Goal: Transaction & Acquisition: Register for event/course

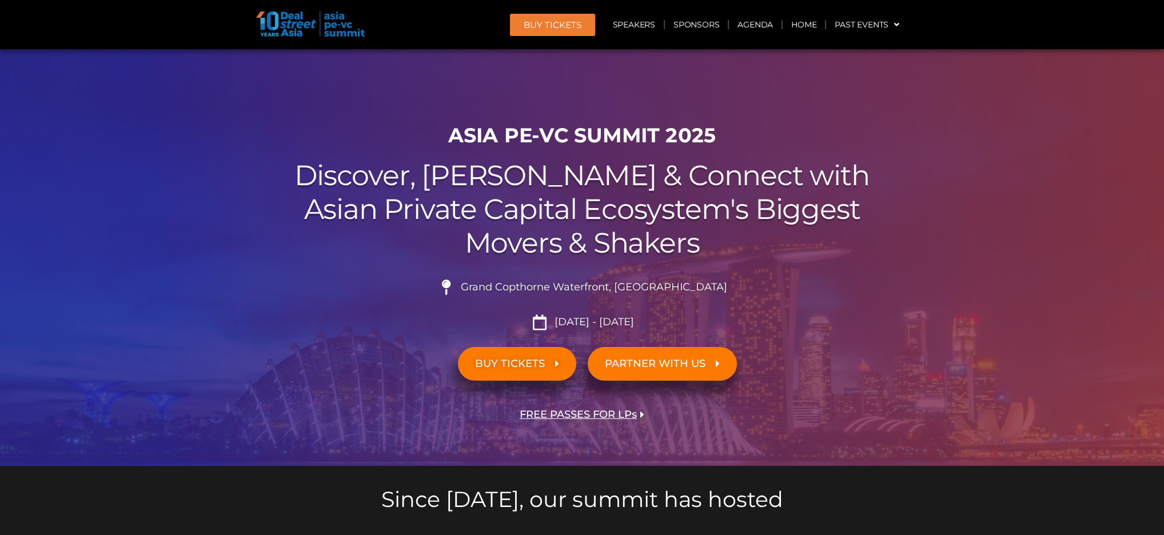
click at [516, 362] on span "BUY TICKETS" at bounding box center [510, 363] width 70 height 11
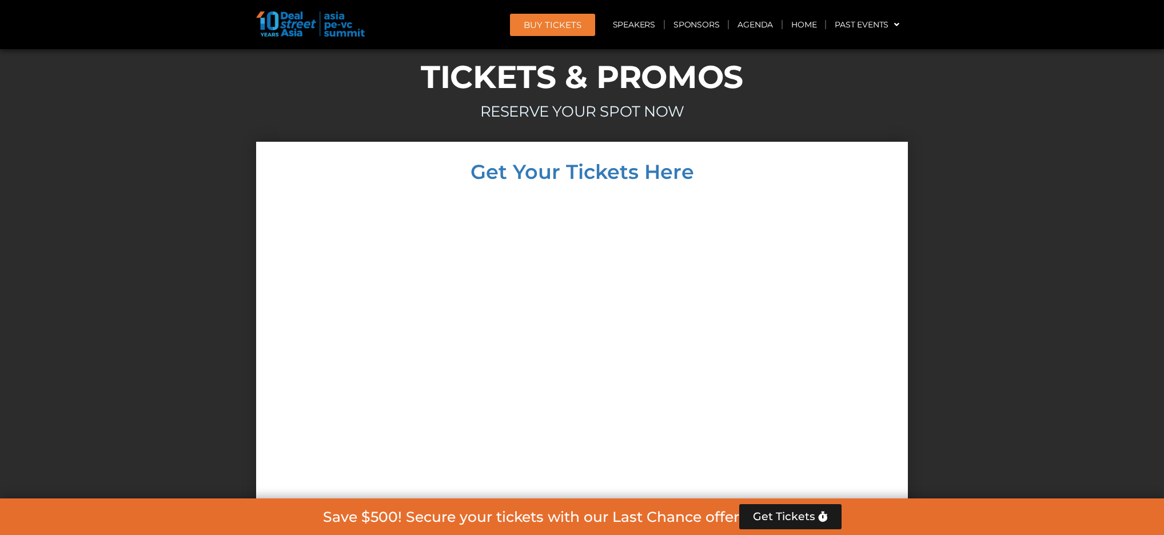
scroll to position [9593, 0]
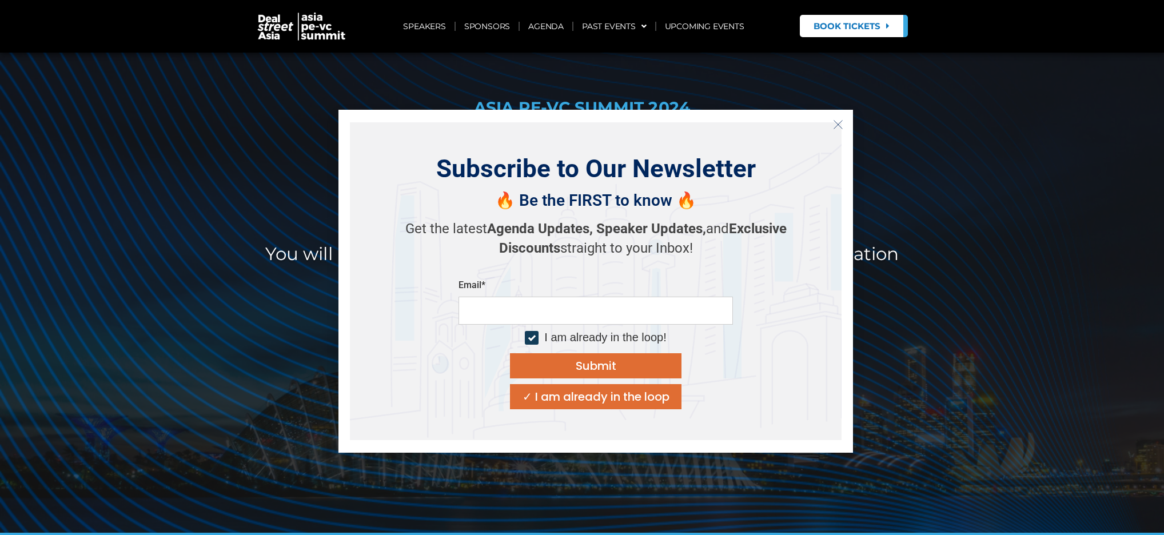
click at [552, 309] on input "email" at bounding box center [595, 311] width 274 height 28
type input "**********"
click at [577, 371] on div "Submit" at bounding box center [596, 365] width 41 height 11
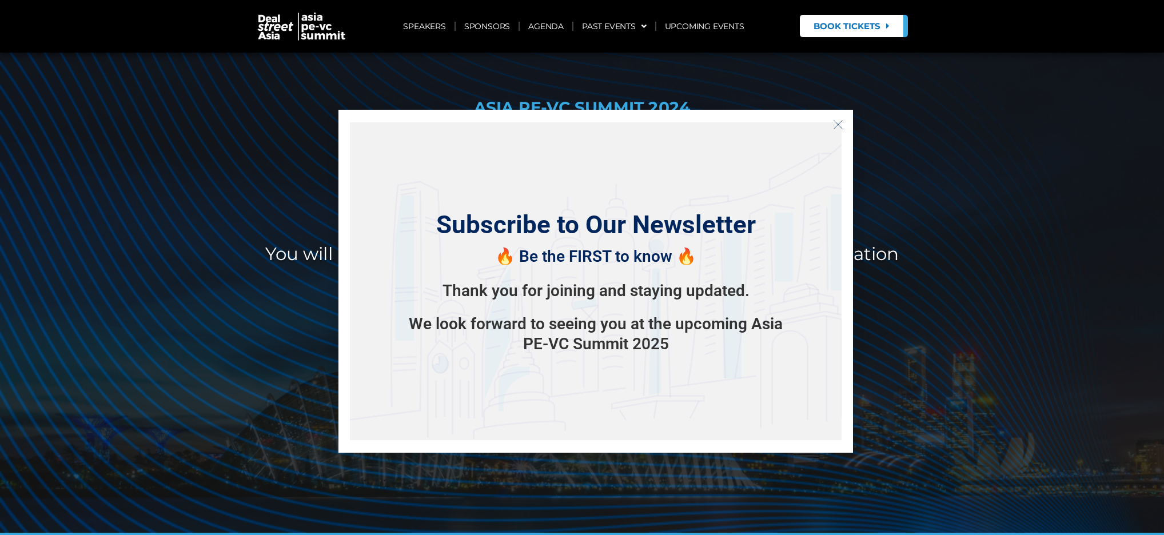
click at [838, 120] on icon "Close" at bounding box center [838, 124] width 10 height 10
